Goal: Complete application form: Complete application form

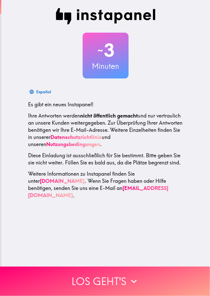
click at [88, 281] on button "Los geht's" at bounding box center [105, 280] width 210 height 29
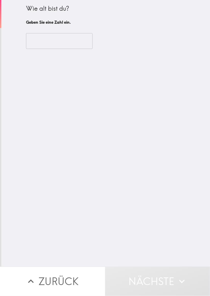
click at [75, 280] on button "Zurück" at bounding box center [52, 280] width 105 height 29
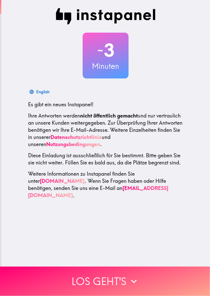
click at [45, 89] on div "English" at bounding box center [42, 91] width 13 height 7
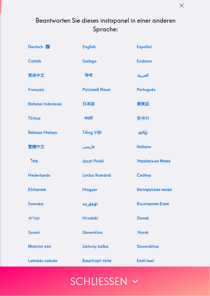
click at [43, 46] on button "Deutsch" at bounding box center [38, 47] width 25 height 10
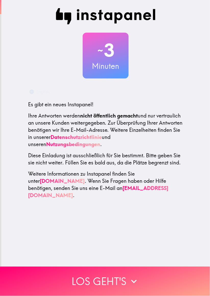
click at [37, 92] on div "English" at bounding box center [42, 91] width 13 height 7
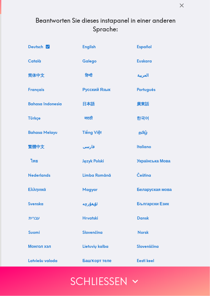
click at [90, 45] on button "English" at bounding box center [88, 47] width 17 height 10
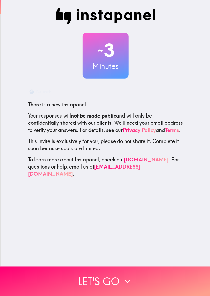
click at [42, 88] on button "Deutsch" at bounding box center [40, 92] width 25 height 10
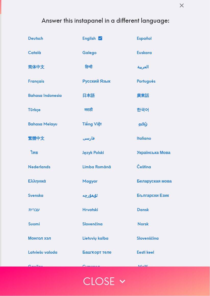
click at [40, 37] on button "Deutsch" at bounding box center [35, 38] width 19 height 10
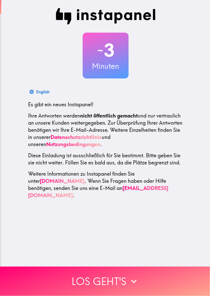
click at [136, 277] on icon "button" at bounding box center [133, 280] width 11 height 11
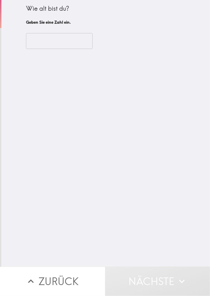
click at [76, 23] on h6 "Geben Sie eine Zahl ein." at bounding box center [105, 22] width 159 height 6
click at [82, 19] on div "Wie alt bist du? Geben Sie eine Zahl ein." at bounding box center [105, 15] width 159 height 23
click at [66, 23] on h6 "Geben Sie eine Zahl ein." at bounding box center [105, 22] width 159 height 6
click at [60, 27] on div "​" at bounding box center [105, 41] width 159 height 28
click at [59, 26] on div "Wie alt bist du? Geben Sie eine Zahl ein." at bounding box center [105, 15] width 159 height 23
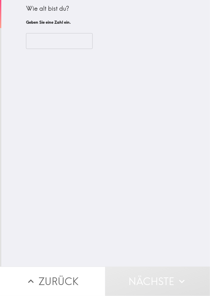
click at [74, 5] on div "Wie alt bist du?" at bounding box center [105, 8] width 159 height 9
click at [65, 19] on div "Wie alt bist du? Geben Sie eine Zahl ein." at bounding box center [105, 15] width 159 height 23
click at [68, 23] on h6 "Geben Sie eine Zahl ein." at bounding box center [105, 22] width 159 height 6
click at [65, 22] on h6 "Geben Sie eine Zahl ein." at bounding box center [105, 22] width 159 height 6
click at [63, 12] on div "Wie alt bist du?" at bounding box center [105, 8] width 159 height 9
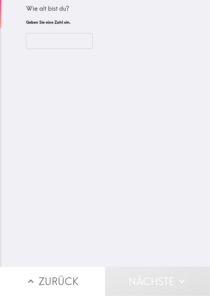
click at [61, 24] on h6 "Geben Sie eine Zahl ein." at bounding box center [105, 22] width 159 height 6
click at [45, 26] on div "Wie alt bist du? Geben Sie eine Zahl ein." at bounding box center [105, 15] width 159 height 23
click at [40, 23] on h6 "Geben Sie eine Zahl ein." at bounding box center [105, 22] width 159 height 6
click at [31, 8] on div "Wie alt bist du?" at bounding box center [105, 8] width 159 height 9
click at [33, 20] on h6 "Geben Sie eine Zahl ein." at bounding box center [105, 22] width 159 height 6
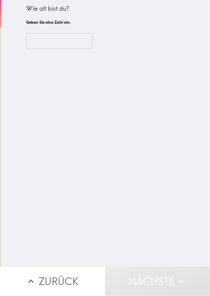
click at [147, 282] on button "Nächste" at bounding box center [157, 280] width 105 height 29
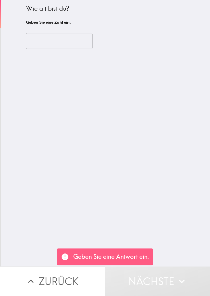
click at [127, 252] on div "Geben Sie eine Antwort ein." at bounding box center [105, 256] width 96 height 17
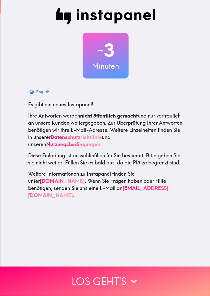
click at [39, 90] on div "English" at bounding box center [42, 91] width 13 height 7
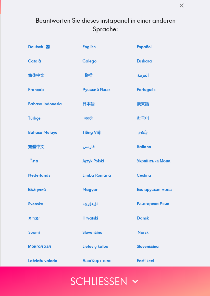
click at [37, 45] on button "Deutsch" at bounding box center [38, 47] width 25 height 10
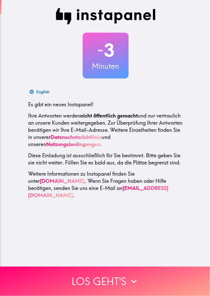
click at [136, 284] on icon "button" at bounding box center [133, 280] width 11 height 11
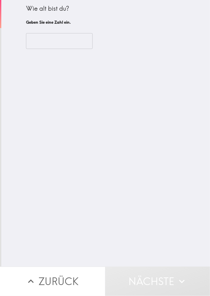
click at [155, 284] on button "Nächste" at bounding box center [157, 280] width 105 height 29
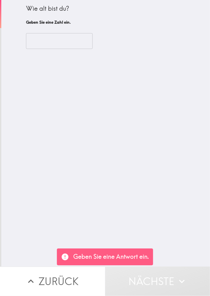
click at [40, 22] on h6 "Geben Sie eine Zahl ein." at bounding box center [105, 22] width 159 height 6
click at [43, 26] on div "Wie alt bist du? Geben Sie eine Zahl ein." at bounding box center [105, 15] width 159 height 23
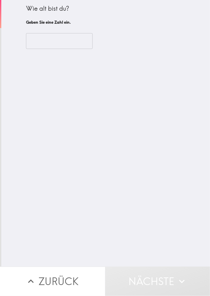
click at [71, 44] on input "number" at bounding box center [59, 41] width 66 height 16
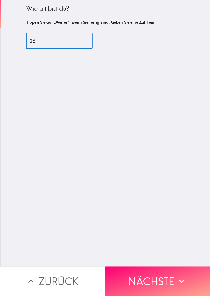
type input "26"
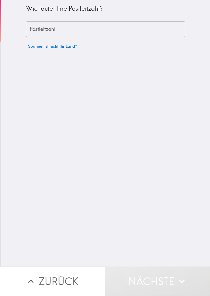
click at [122, 30] on input "Postleitzahl" at bounding box center [105, 29] width 159 height 16
click at [63, 44] on button "Spanien ist nicht Ihr Land?" at bounding box center [52, 46] width 53 height 10
click at [99, 35] on input "58507" at bounding box center [105, 29] width 159 height 16
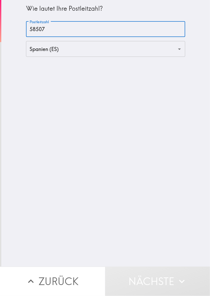
click at [131, 78] on div "Wie lautet Ihre Postleitzahl? Postleitzahl 58507 Postleitzahl [GEOGRAPHIC_DATA]…" at bounding box center [105, 133] width 208 height 266
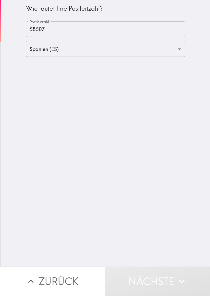
click at [155, 280] on button "Nächste" at bounding box center [157, 280] width 105 height 29
click at [105, 30] on input "58507" at bounding box center [105, 29] width 159 height 16
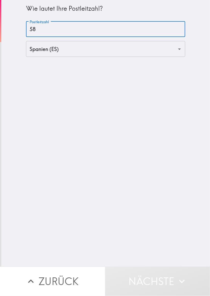
type input "5"
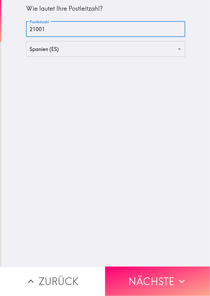
type input "21001"
click at [181, 168] on div "Wie lautet Ihre Postleitzahl? Postleitzahl 21001 Postleitzahl Spanien (ES) ​" at bounding box center [105, 133] width 208 height 266
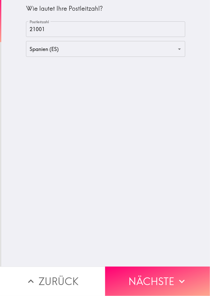
click at [137, 277] on button "Nächste" at bounding box center [157, 280] width 105 height 29
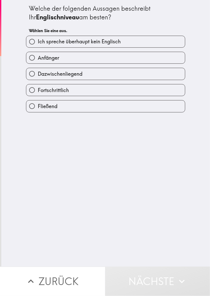
click at [149, 238] on div "Welche der folgenden Aussagen beschreibt Ihr Englischniveau am besten? Wählen S…" at bounding box center [105, 133] width 208 height 266
click at [34, 60] on input "Anfänger" at bounding box center [31, 57] width 11 height 11
radio input "true"
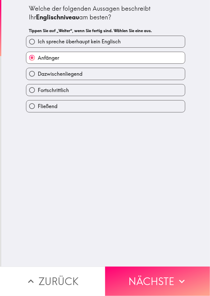
click at [32, 40] on input "Ich spreche überhaupt kein Englisch" at bounding box center [31, 41] width 11 height 11
radio input "true"
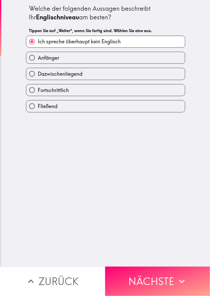
click at [32, 55] on input "Anfänger" at bounding box center [31, 57] width 11 height 11
radio input "true"
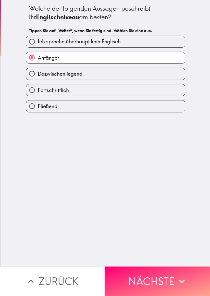
click at [48, 74] on span "Dazwischenliegend" at bounding box center [60, 73] width 45 height 7
click at [38, 74] on input "Dazwischenliegend" at bounding box center [31, 73] width 11 height 11
radio input "true"
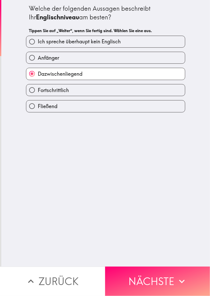
click at [45, 54] on span "Anfänger" at bounding box center [48, 57] width 21 height 7
click at [38, 54] on input "Anfänger" at bounding box center [31, 57] width 11 height 11
radio input "true"
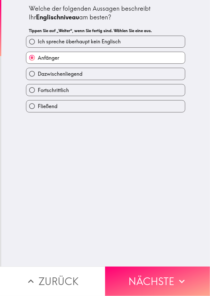
click at [140, 278] on button "Nächste" at bounding box center [157, 280] width 105 height 29
